Goal: Use online tool/utility: Utilize a website feature to perform a specific function

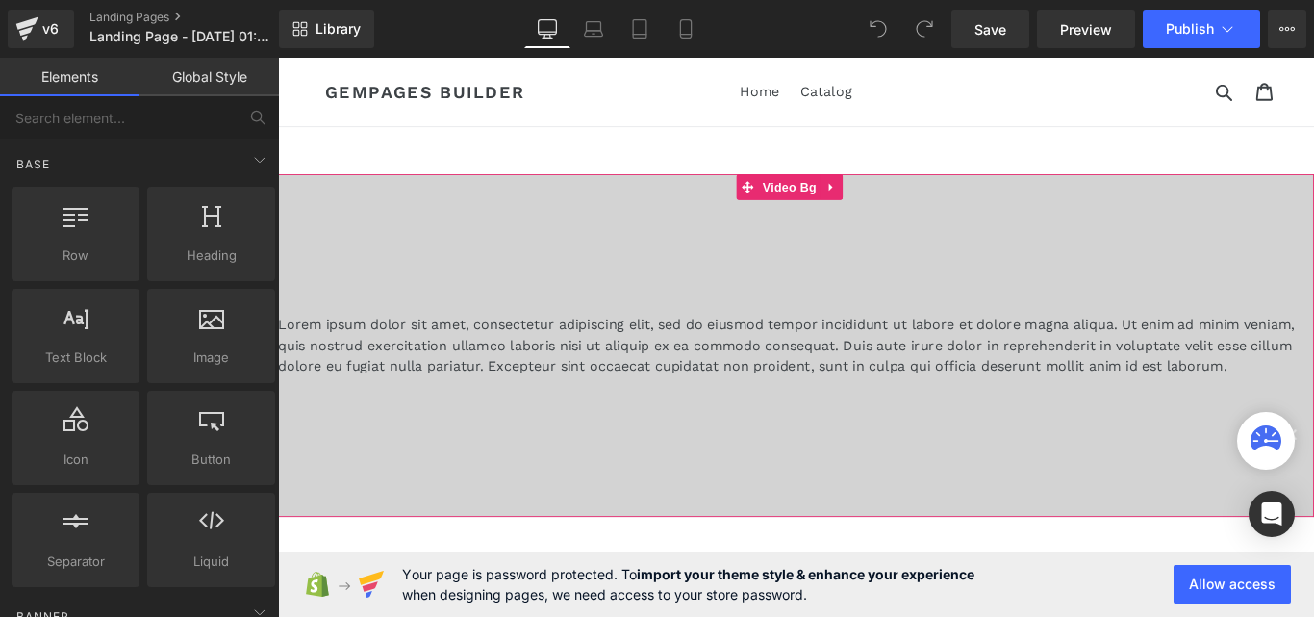
click at [788, 245] on div at bounding box center [860, 381] width 1164 height 385
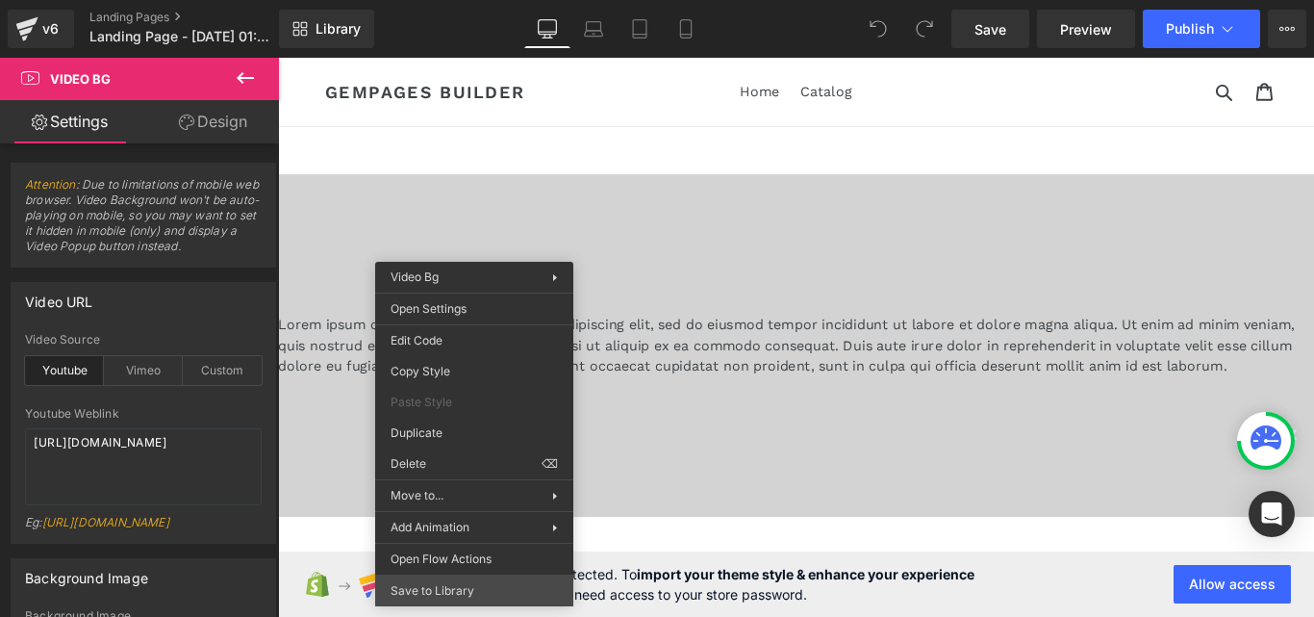
click at [515, 589] on div "You are previewing how the will restyle your page. You can not edit Elements in…" at bounding box center [657, 324] width 1314 height 649
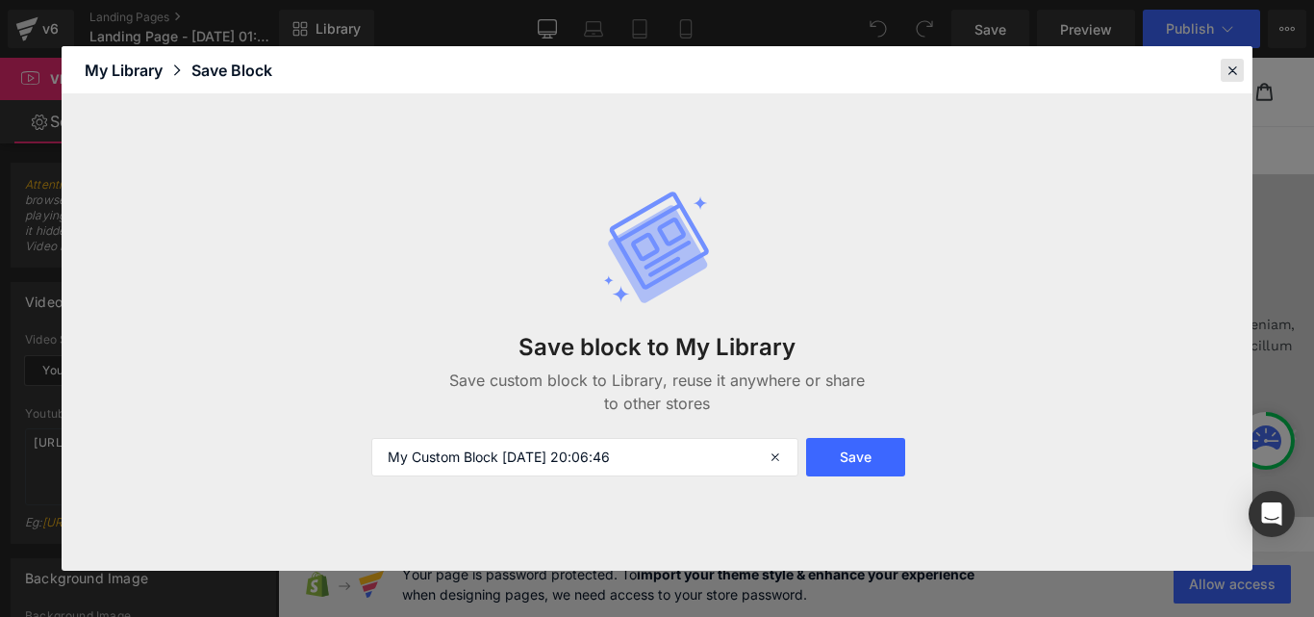
click at [1226, 74] on icon at bounding box center [1232, 70] width 17 height 17
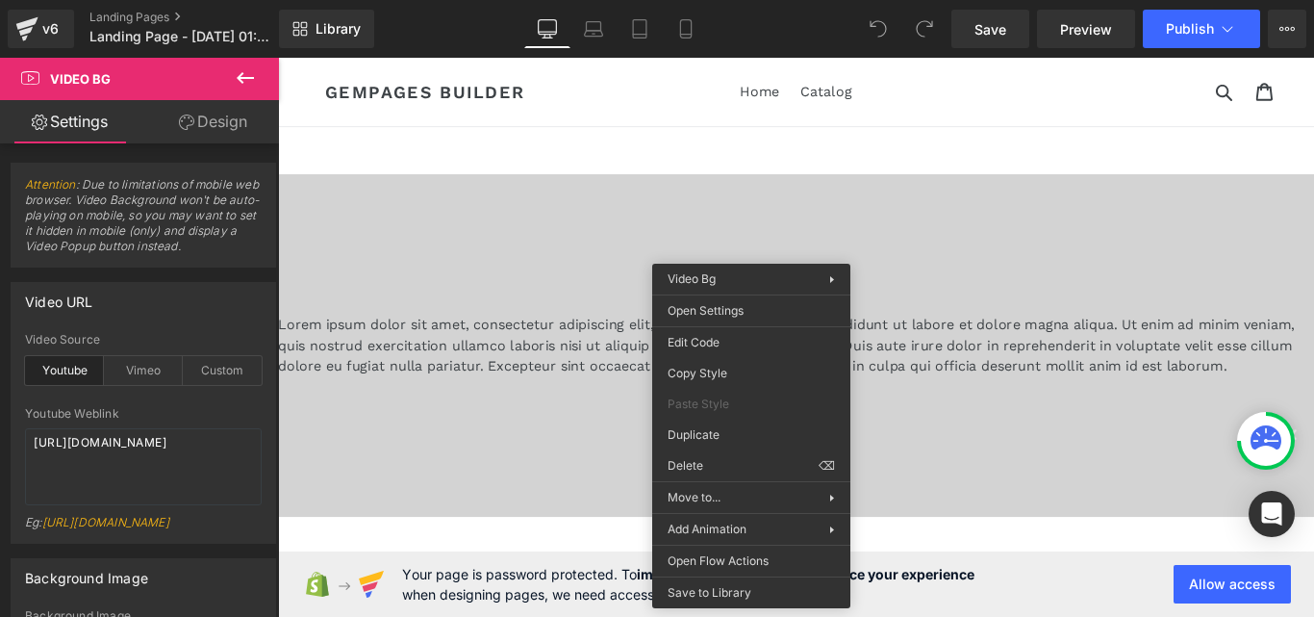
click at [958, 117] on nav "Home Catalog" at bounding box center [860, 96] width 529 height 77
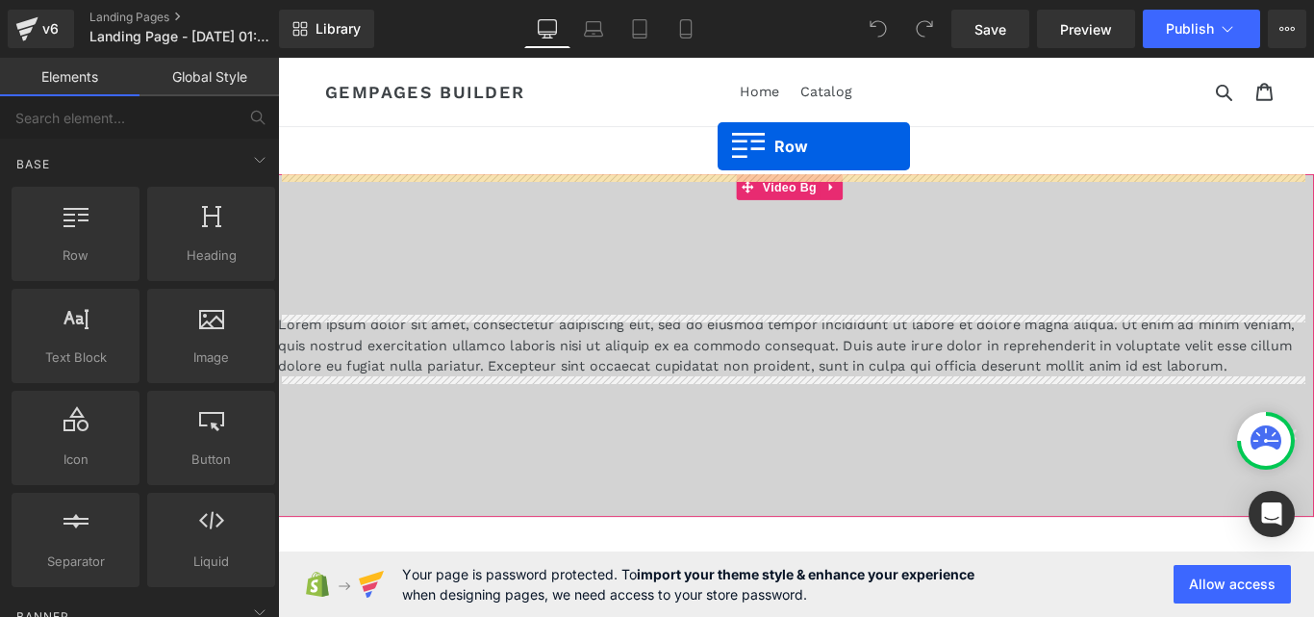
drag, startPoint x: 358, startPoint y: 307, endPoint x: 772, endPoint y: 157, distance: 440.1
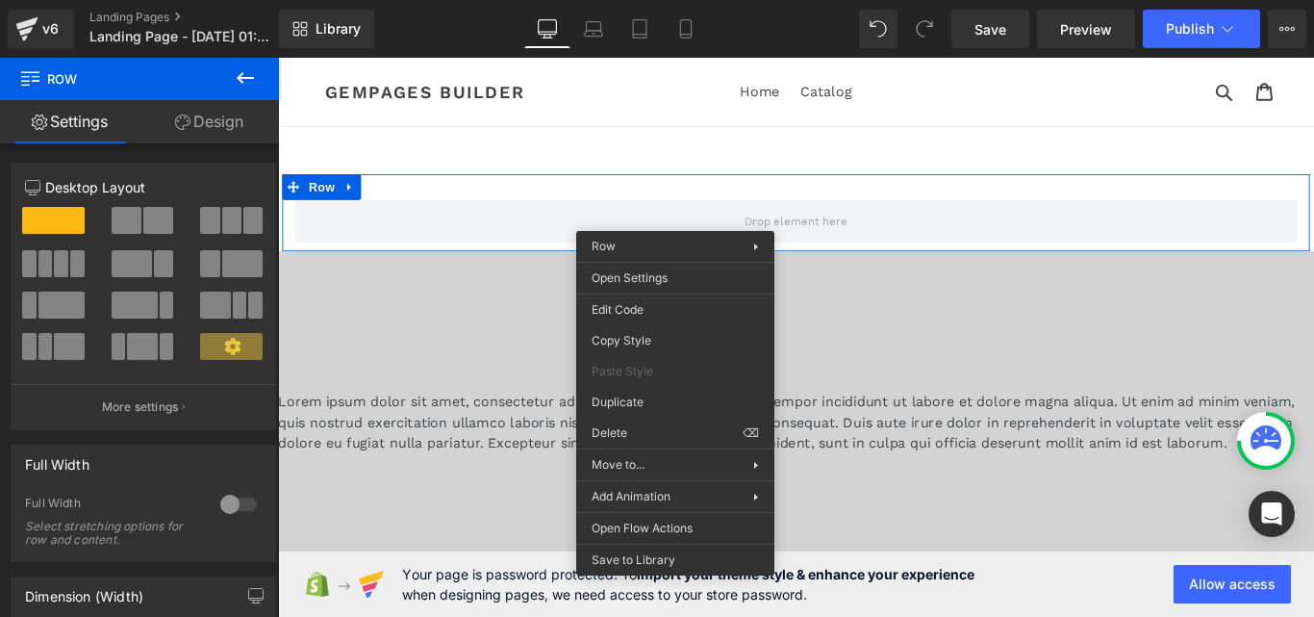
click at [254, 80] on icon at bounding box center [245, 77] width 23 height 23
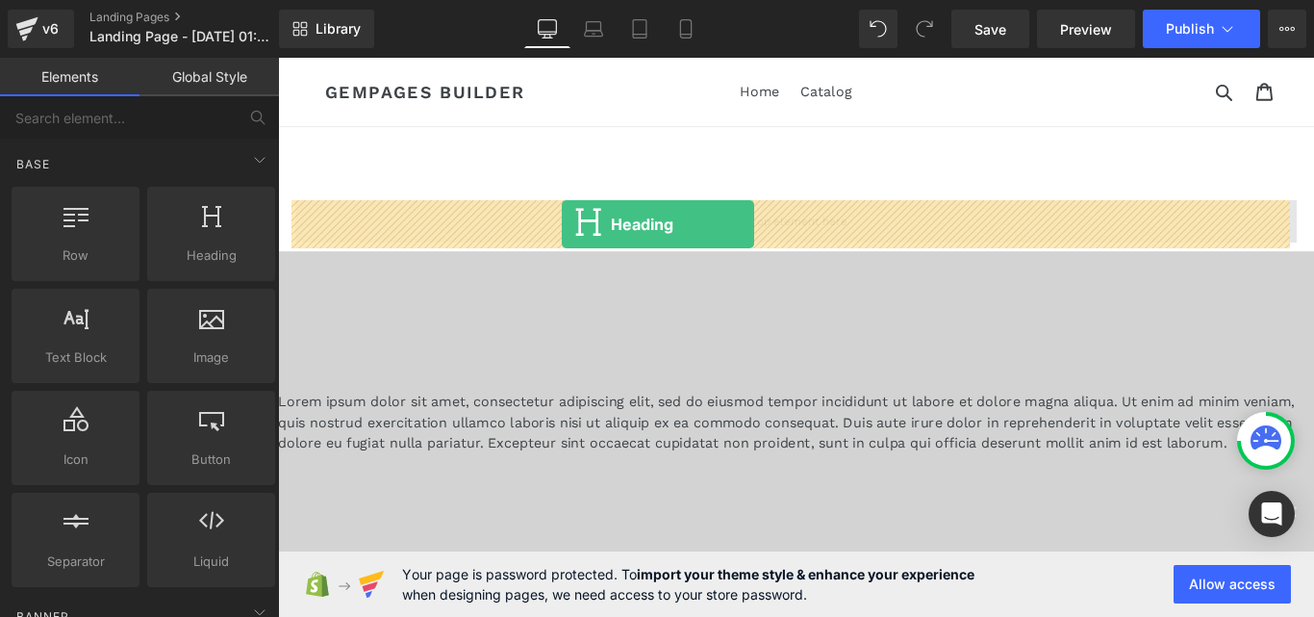
drag, startPoint x: 477, startPoint y: 317, endPoint x: 597, endPoint y: 244, distance: 139.4
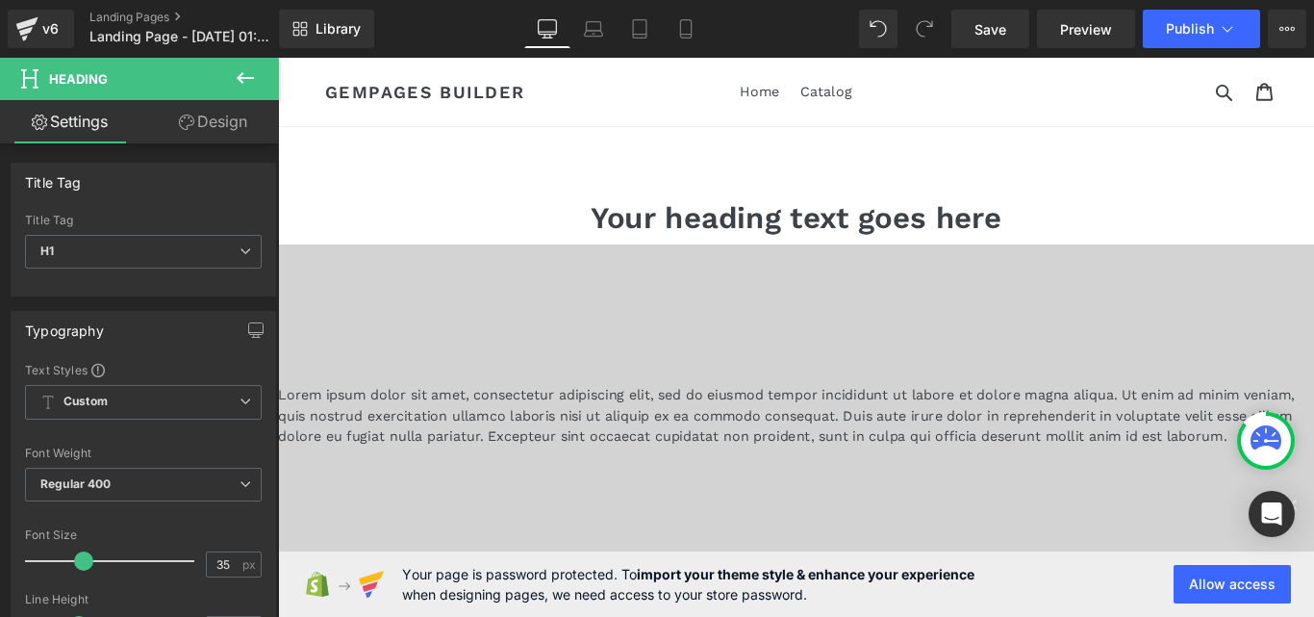
click at [233, 84] on button at bounding box center [245, 79] width 67 height 42
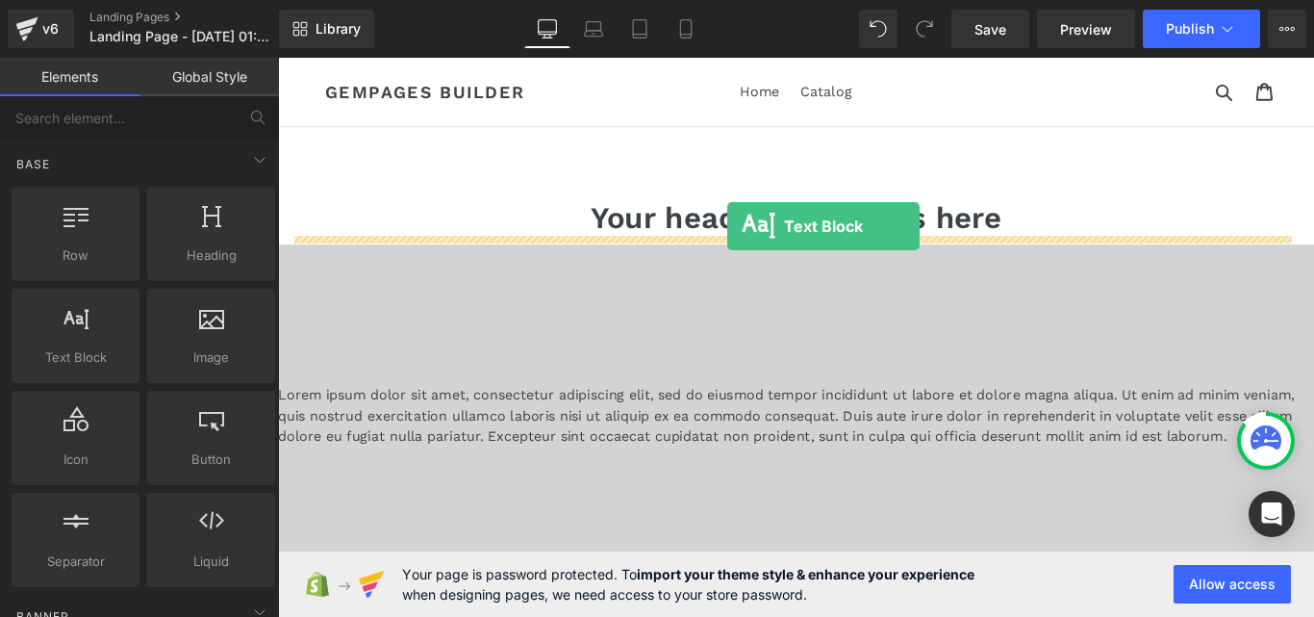
drag, startPoint x: 361, startPoint y: 394, endPoint x: 783, endPoint y: 247, distance: 447.0
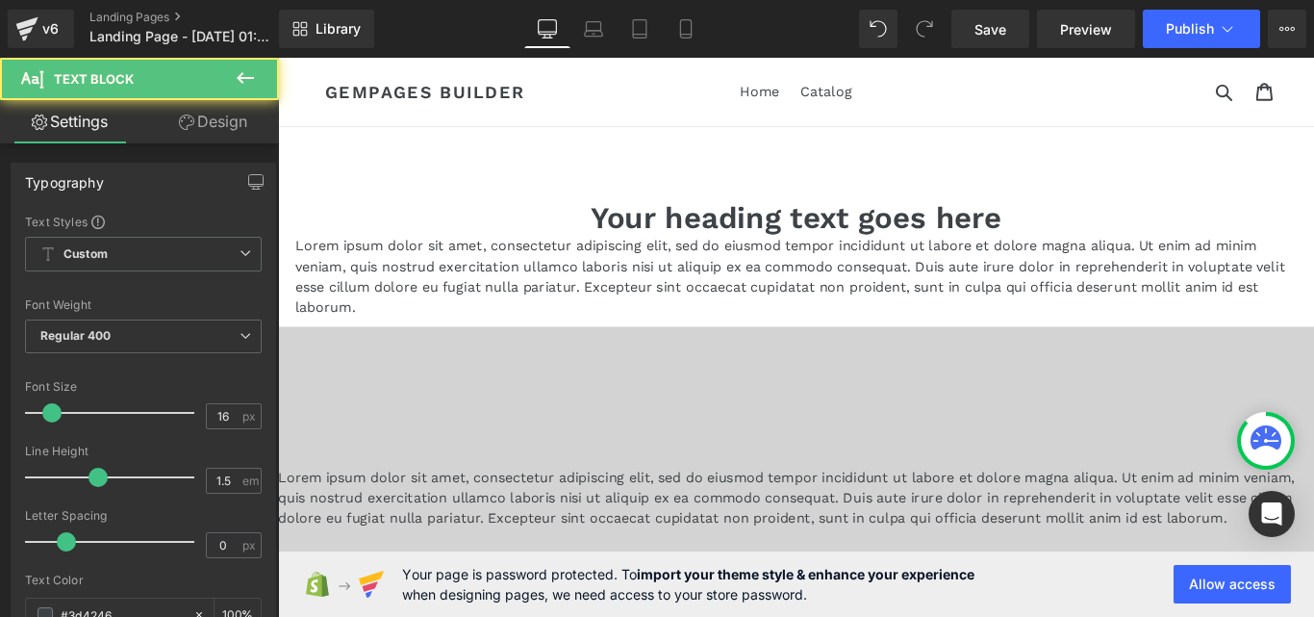
click at [240, 71] on icon at bounding box center [245, 77] width 23 height 23
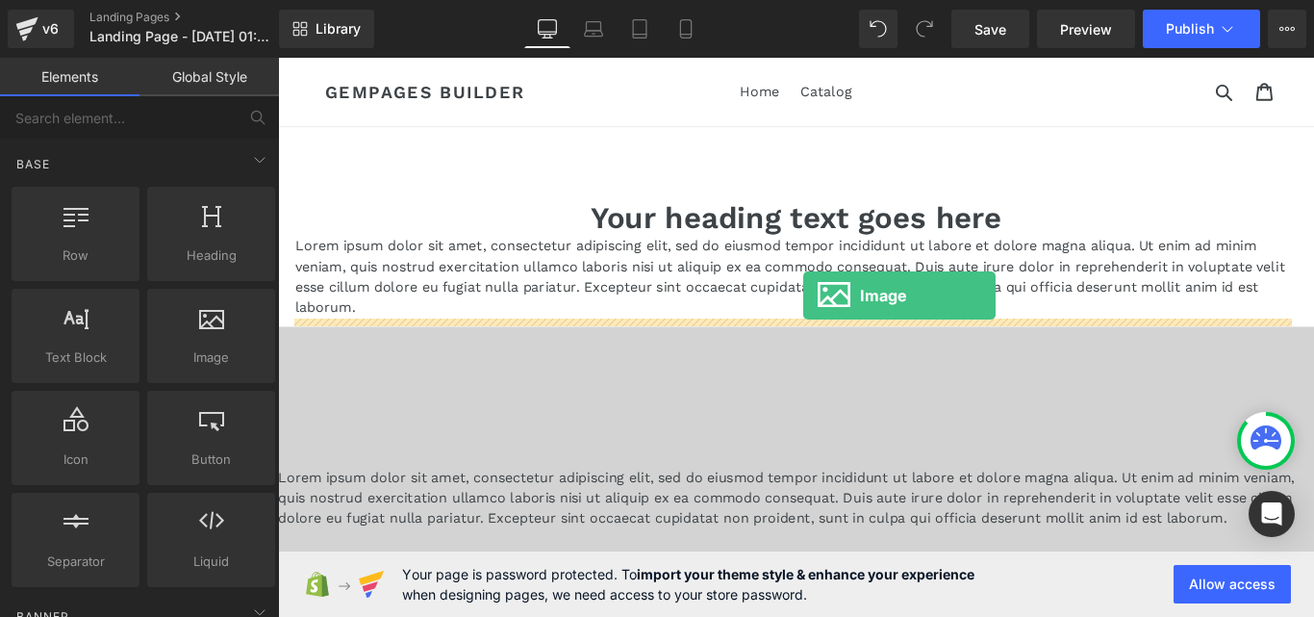
drag, startPoint x: 465, startPoint y: 412, endPoint x: 868, endPoint y: 324, distance: 412.6
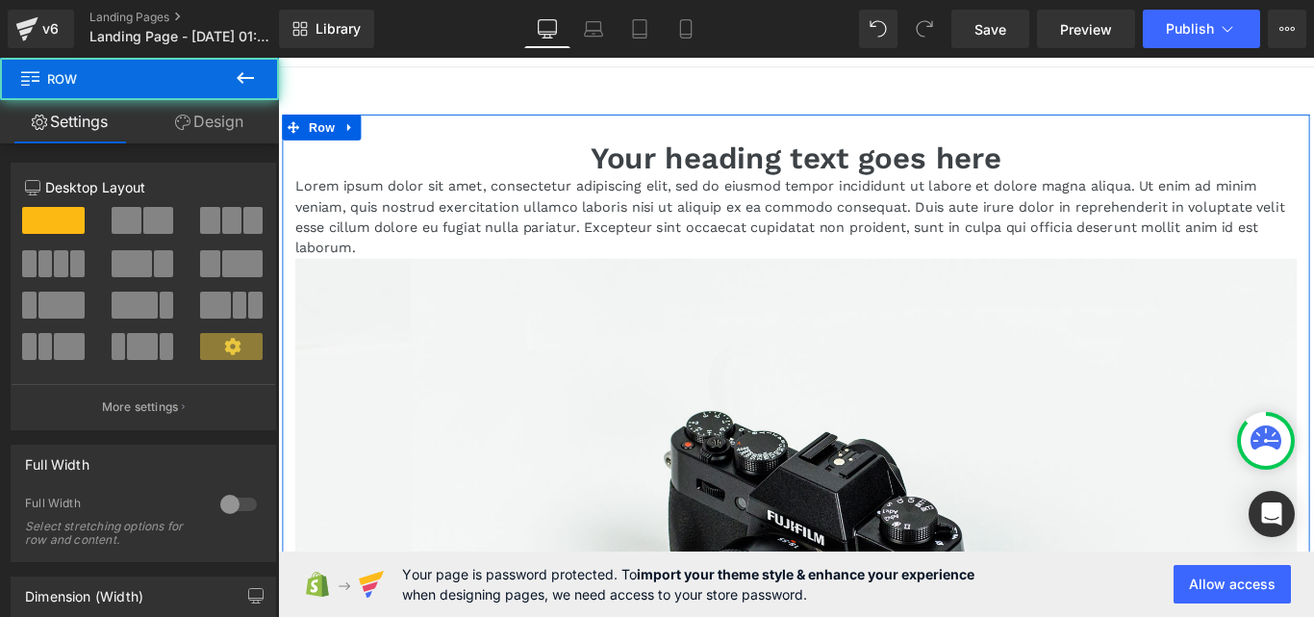
scroll to position [96, 0]
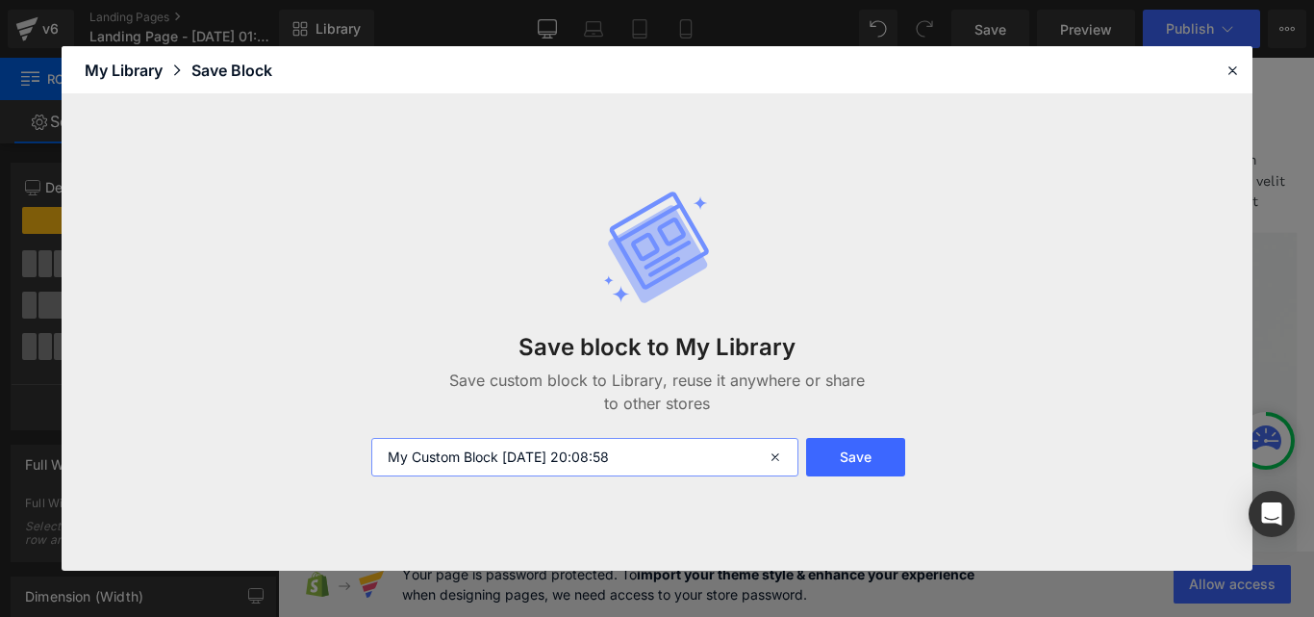
drag, startPoint x: 461, startPoint y: 461, endPoint x: 301, endPoint y: 463, distance: 159.7
click at [300, 463] on div "Save block to My Library Save custom block to Library, reuse it anywhere or sha…" at bounding box center [657, 332] width 1191 height 476
type input "[PERSON_NAME] [DATE] 20:08:58"
click at [860, 466] on button "Save" at bounding box center [855, 457] width 99 height 38
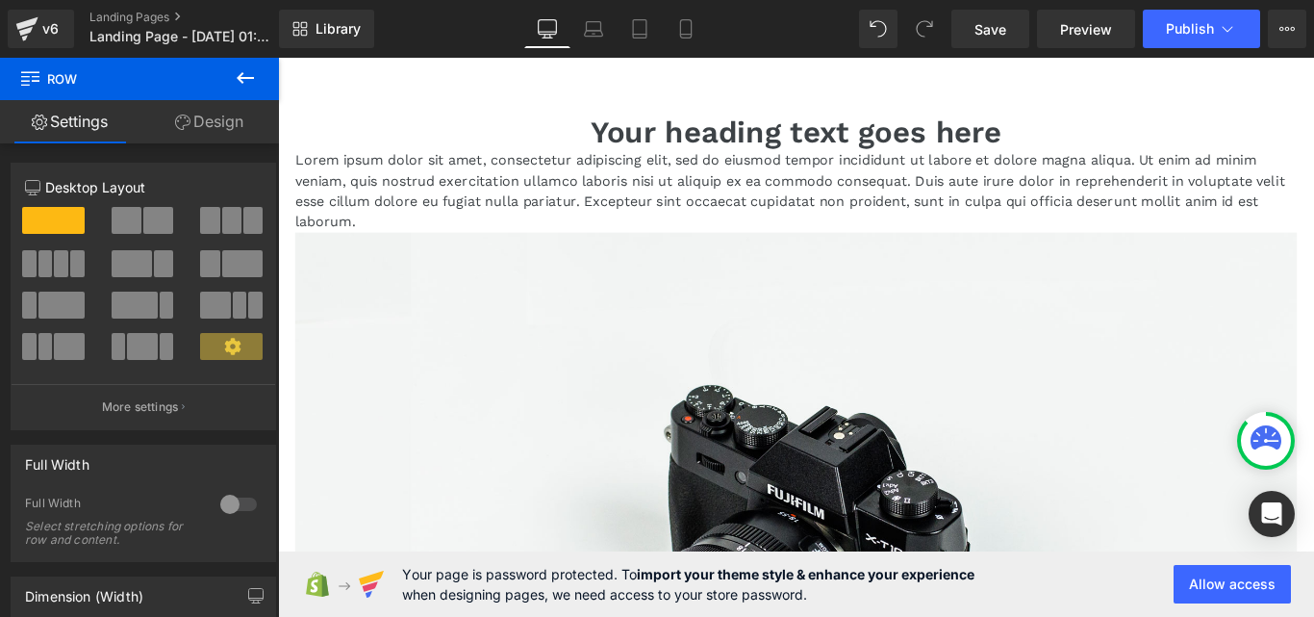
click at [100, 79] on span "Row" at bounding box center [115, 79] width 192 height 42
click at [236, 79] on icon at bounding box center [245, 77] width 23 height 23
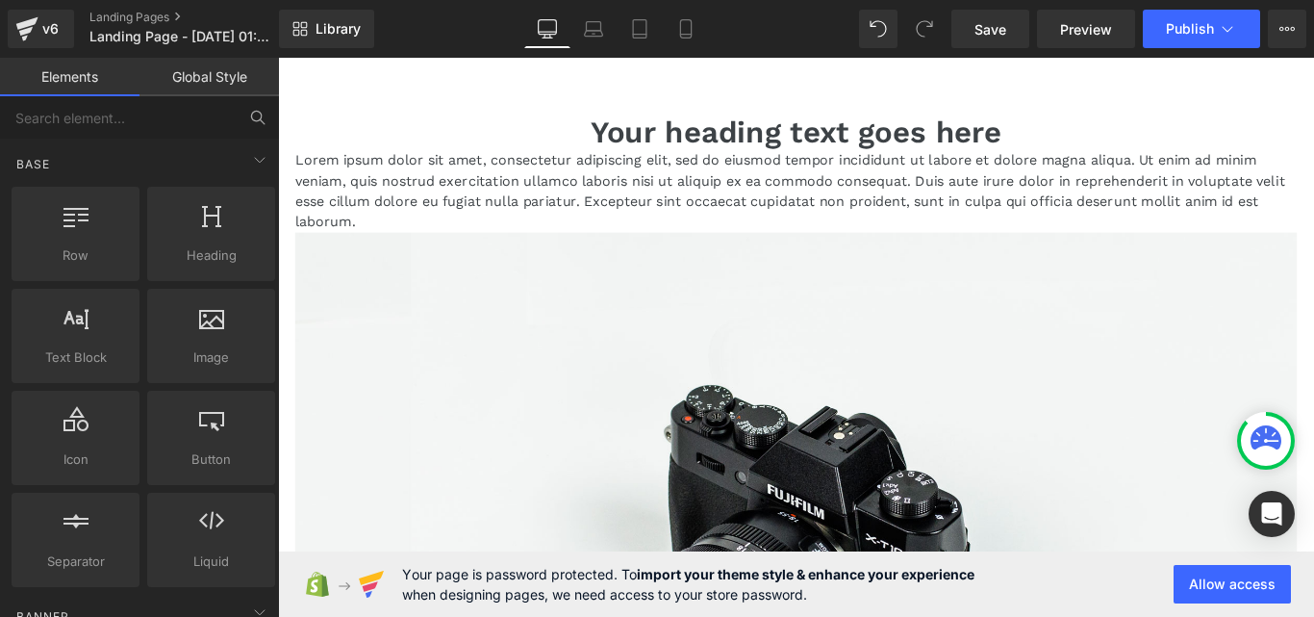
drag, startPoint x: 244, startPoint y: 114, endPoint x: 202, endPoint y: 116, distance: 42.4
click at [242, 114] on button at bounding box center [258, 117] width 42 height 42
click at [202, 116] on input "text" at bounding box center [118, 117] width 237 height 42
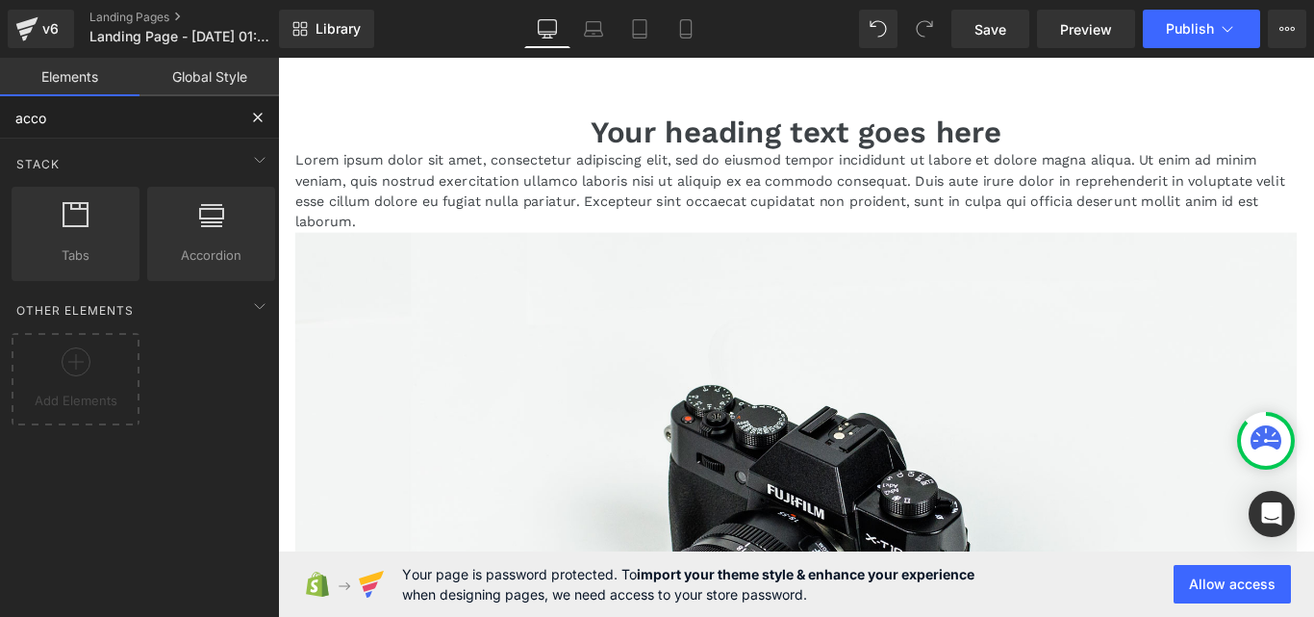
type input "accor"
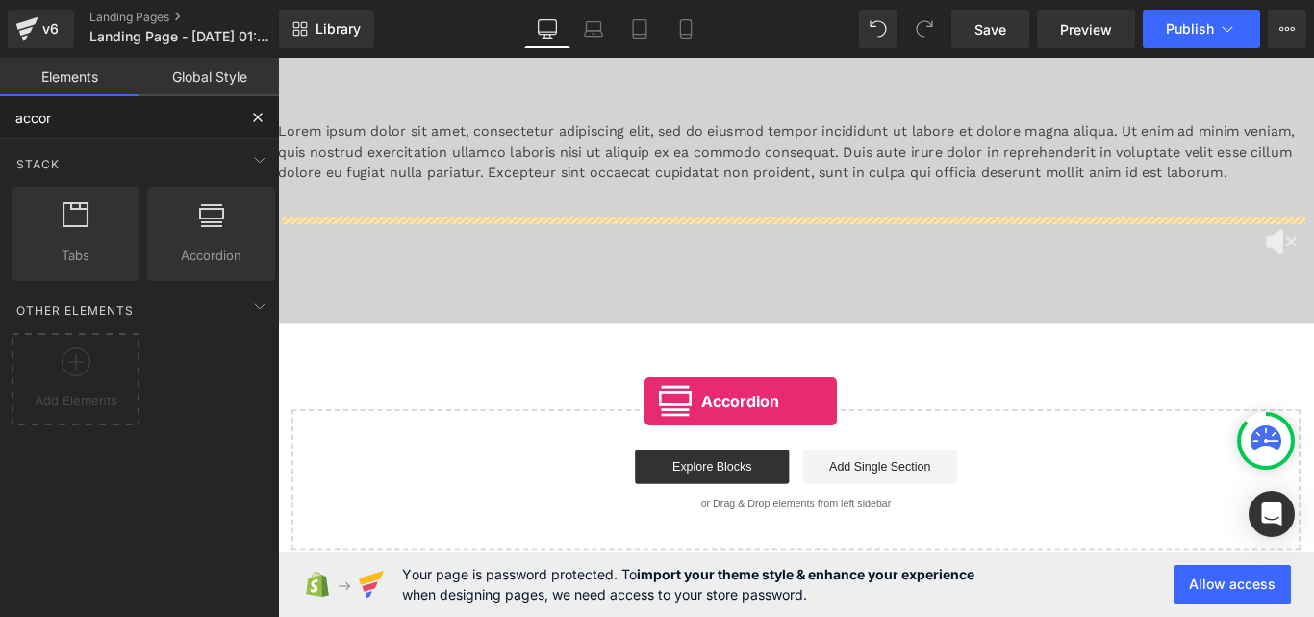
scroll to position [1251, 0]
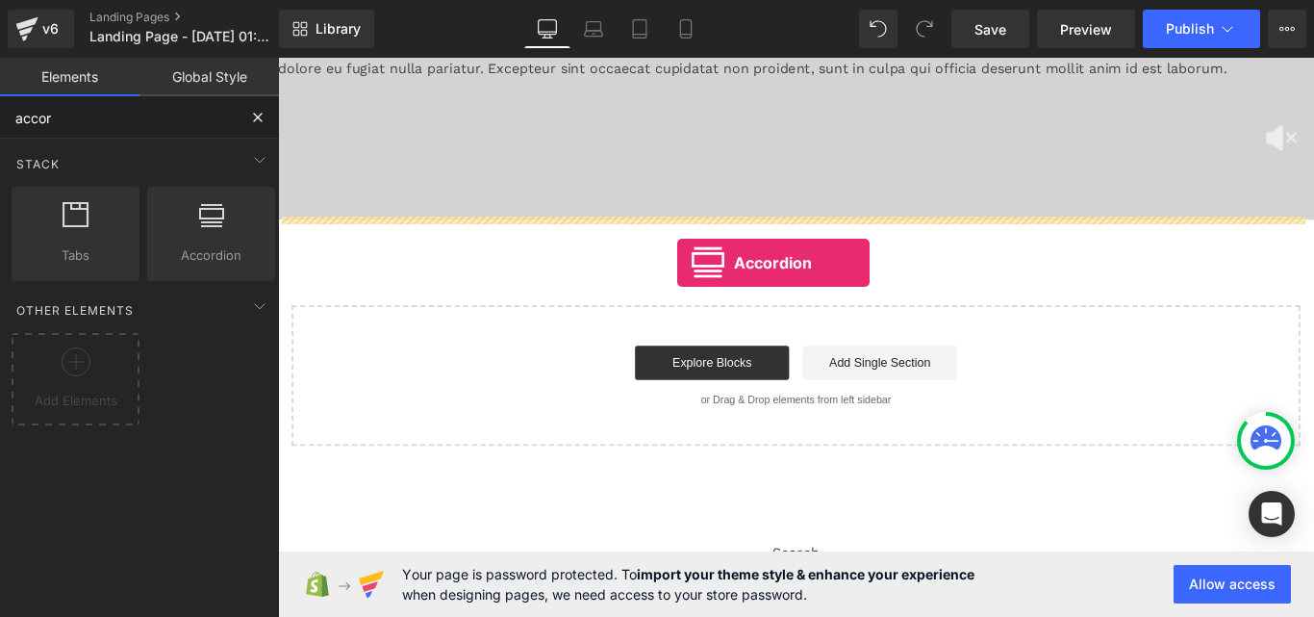
drag, startPoint x: 491, startPoint y: 309, endPoint x: 726, endPoint y: 288, distance: 236.7
